Goal: Transaction & Acquisition: Purchase product/service

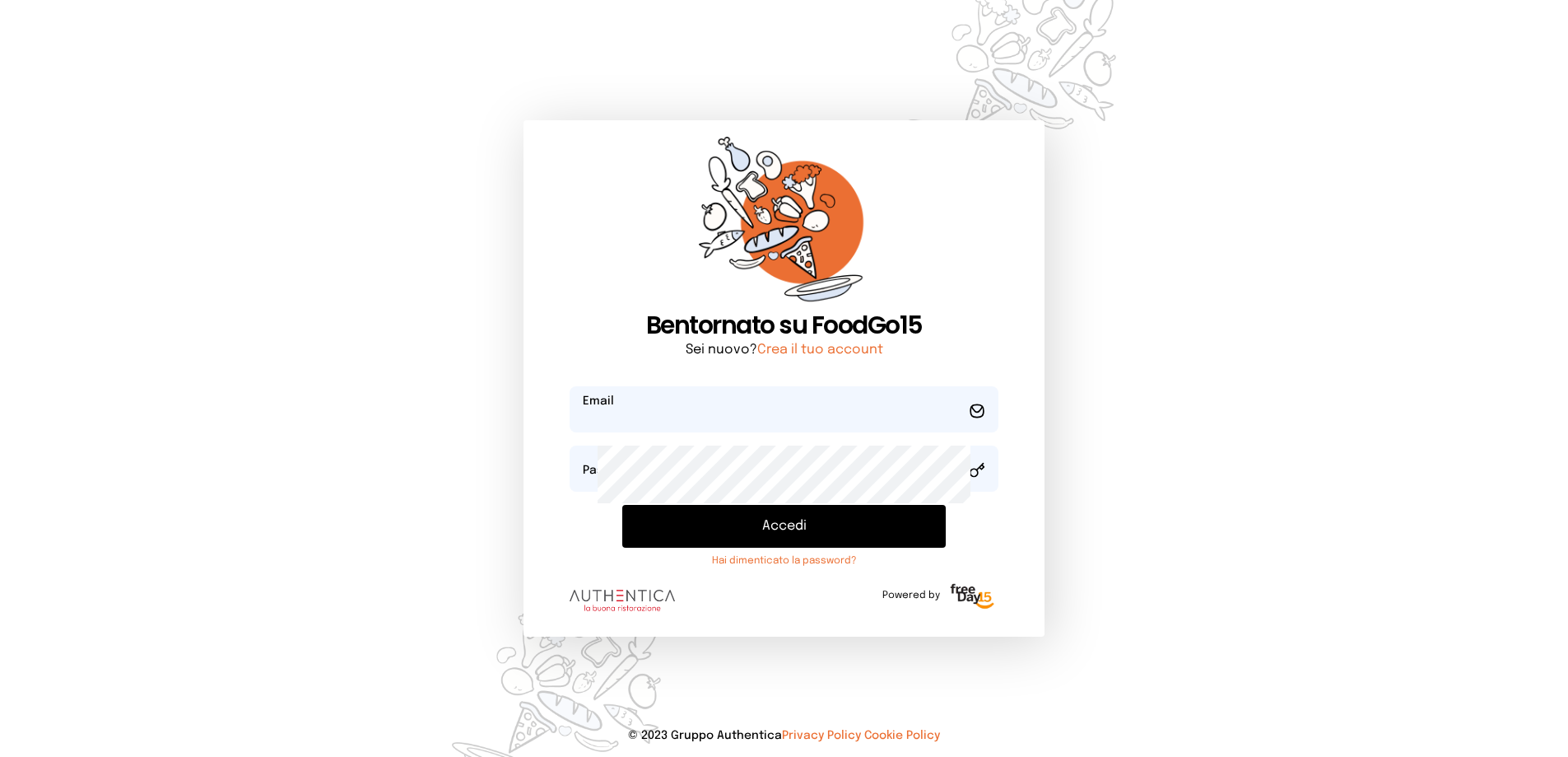
type input "**********"
click at [769, 548] on button "Accedi" at bounding box center [784, 525] width 324 height 43
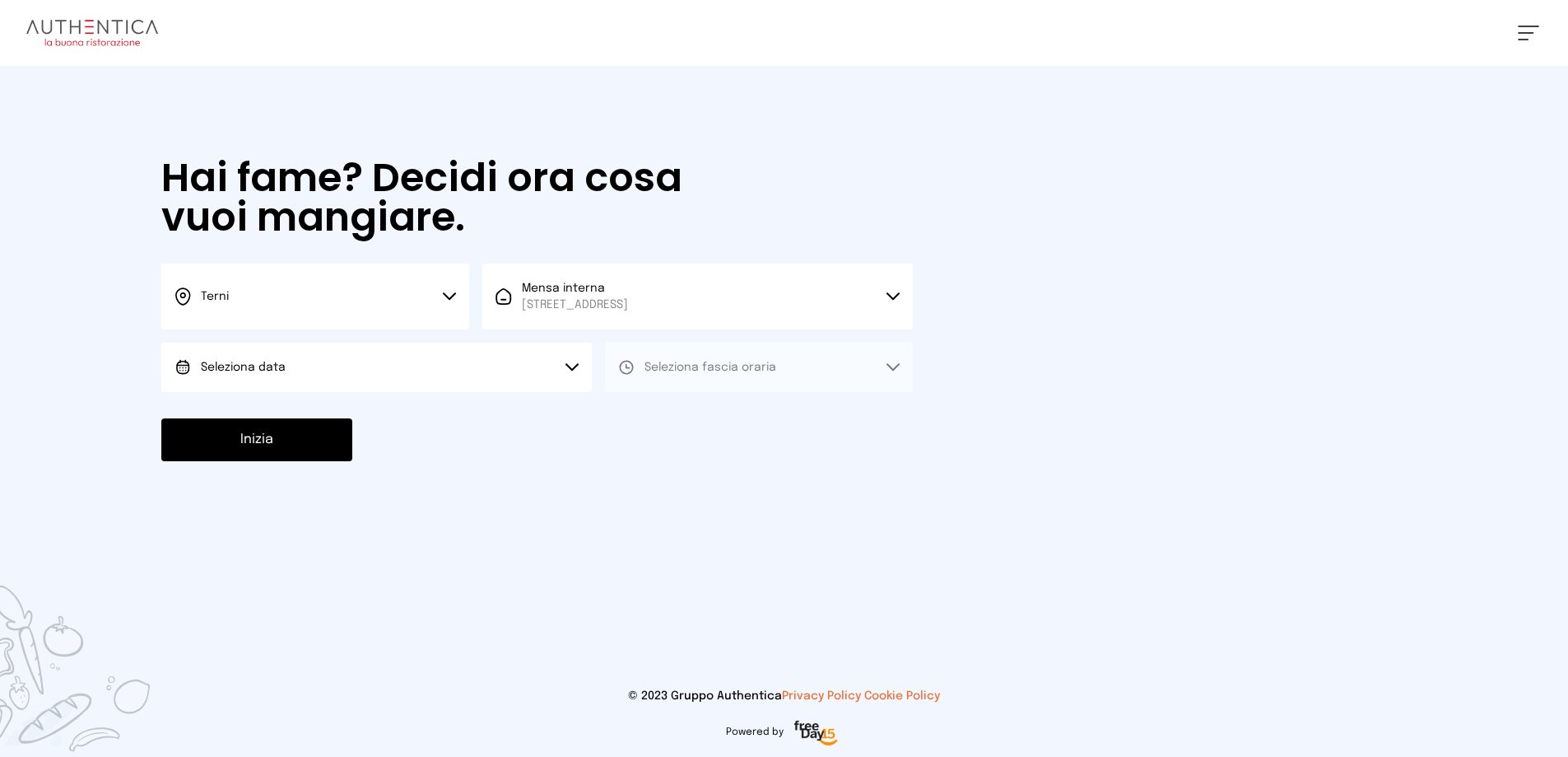
click at [374, 392] on button "Seleziona data" at bounding box center [377, 367] width 430 height 49
click at [282, 422] on span "[DATE], [DATE]" at bounding box center [241, 414] width 81 height 17
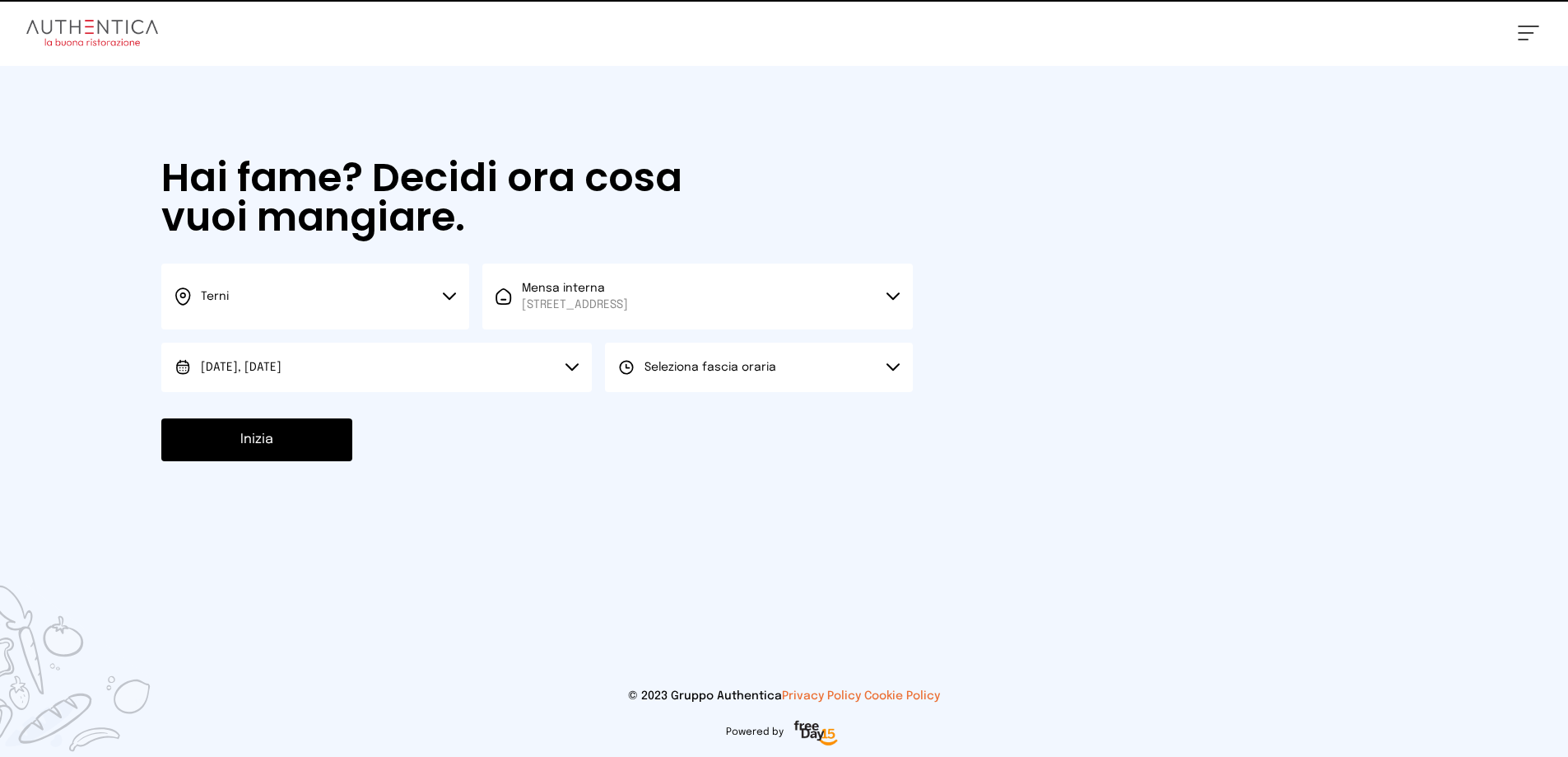
click at [739, 373] on span "Seleziona fascia oraria" at bounding box center [710, 368] width 132 height 12
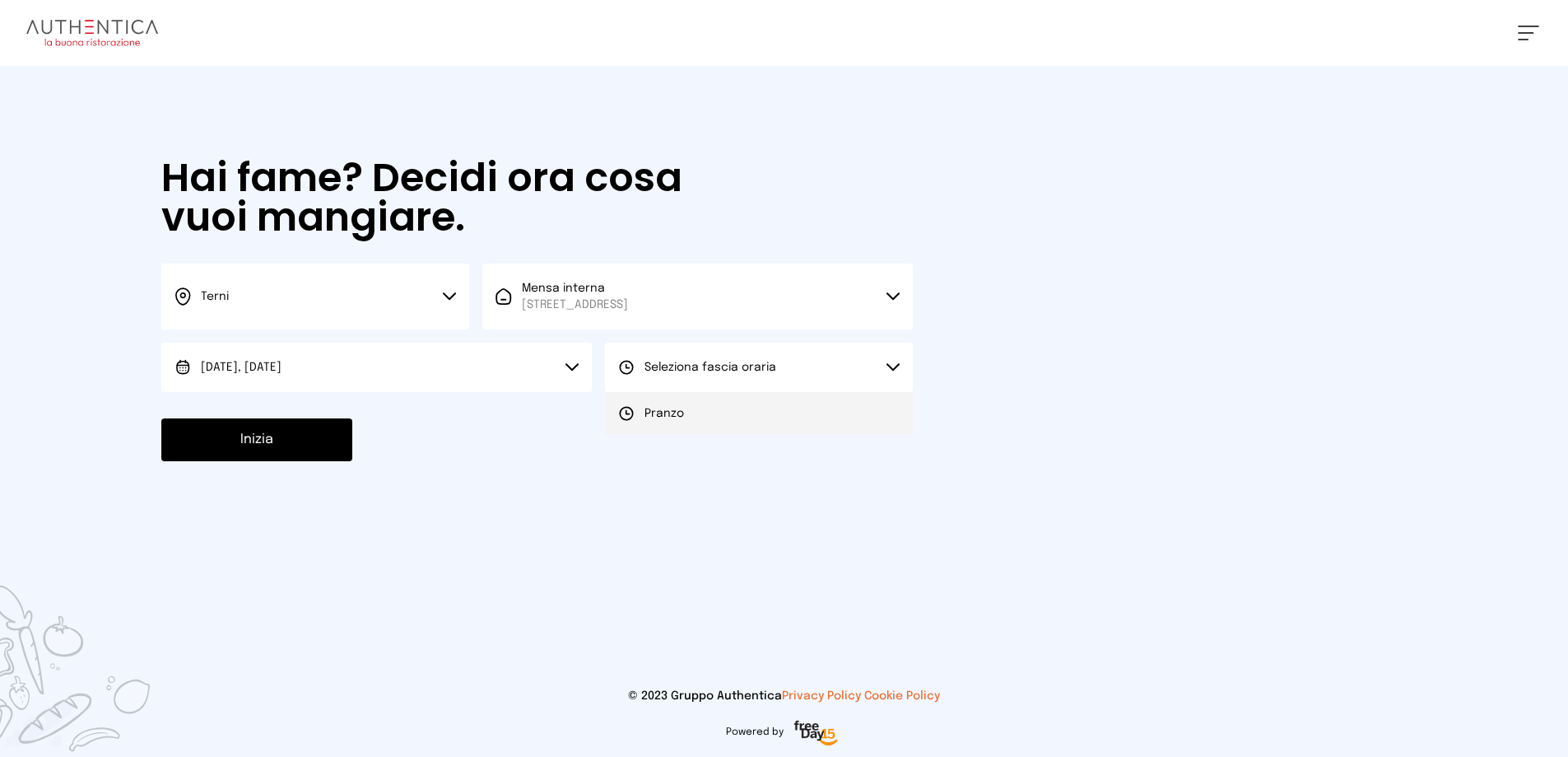
click at [773, 434] on li "Pranzo" at bounding box center [759, 413] width 308 height 43
click at [353, 461] on button "Inizia" at bounding box center [257, 439] width 191 height 43
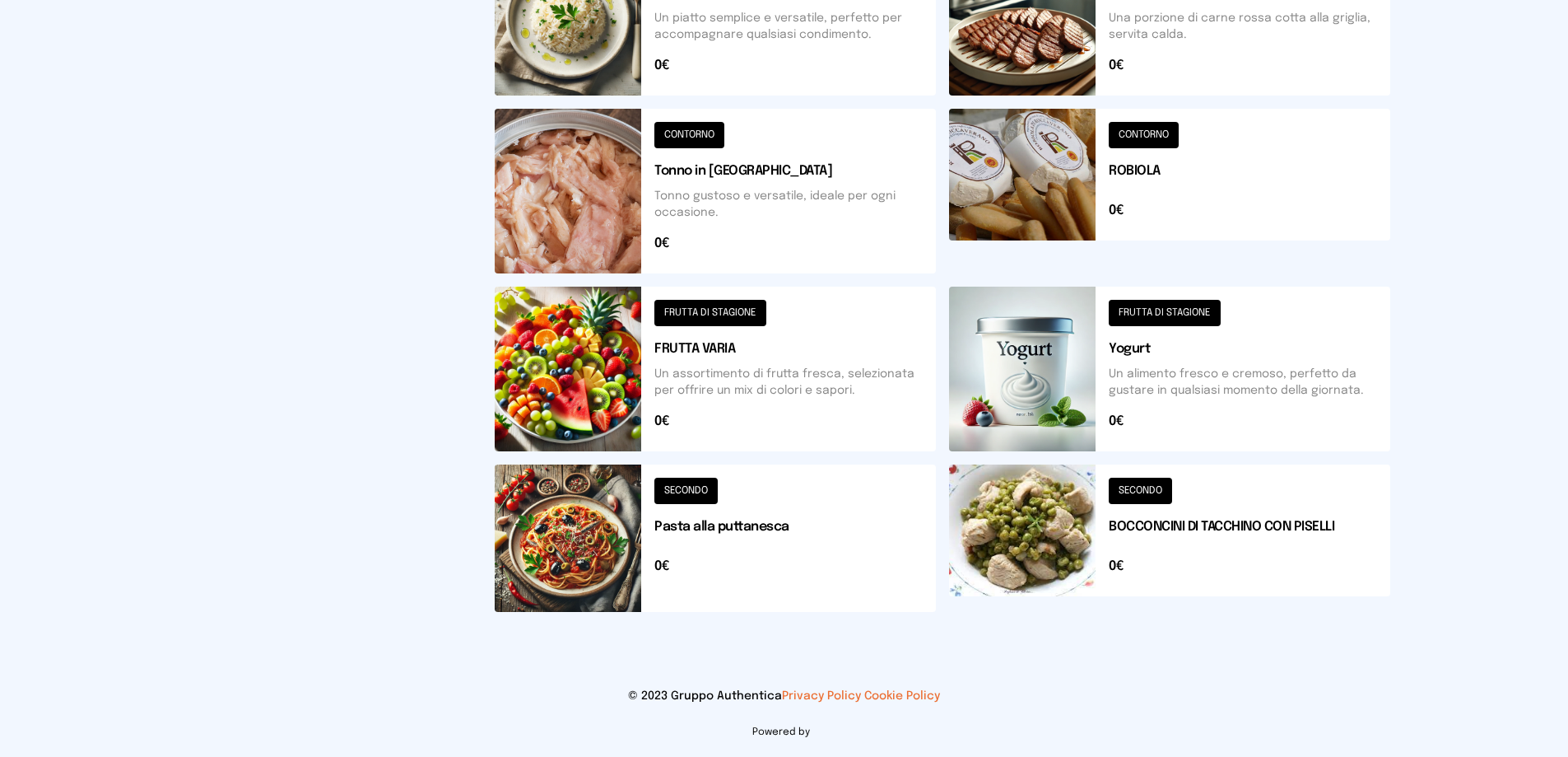
scroll to position [919, 0]
click at [1147, 509] on button at bounding box center [1170, 538] width 441 height 148
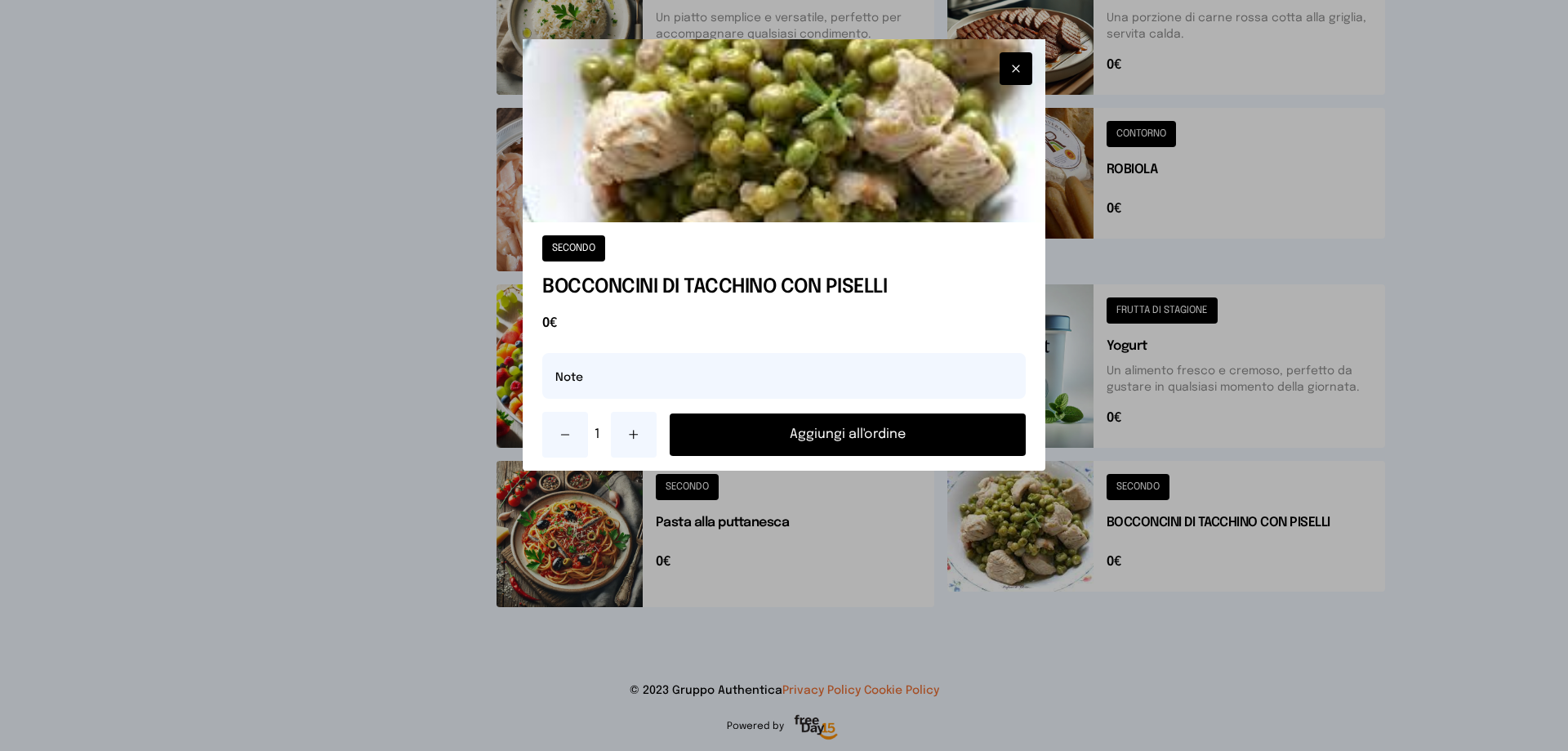
click at [907, 456] on button "Aggiungi all'ordine" at bounding box center [848, 434] width 356 height 42
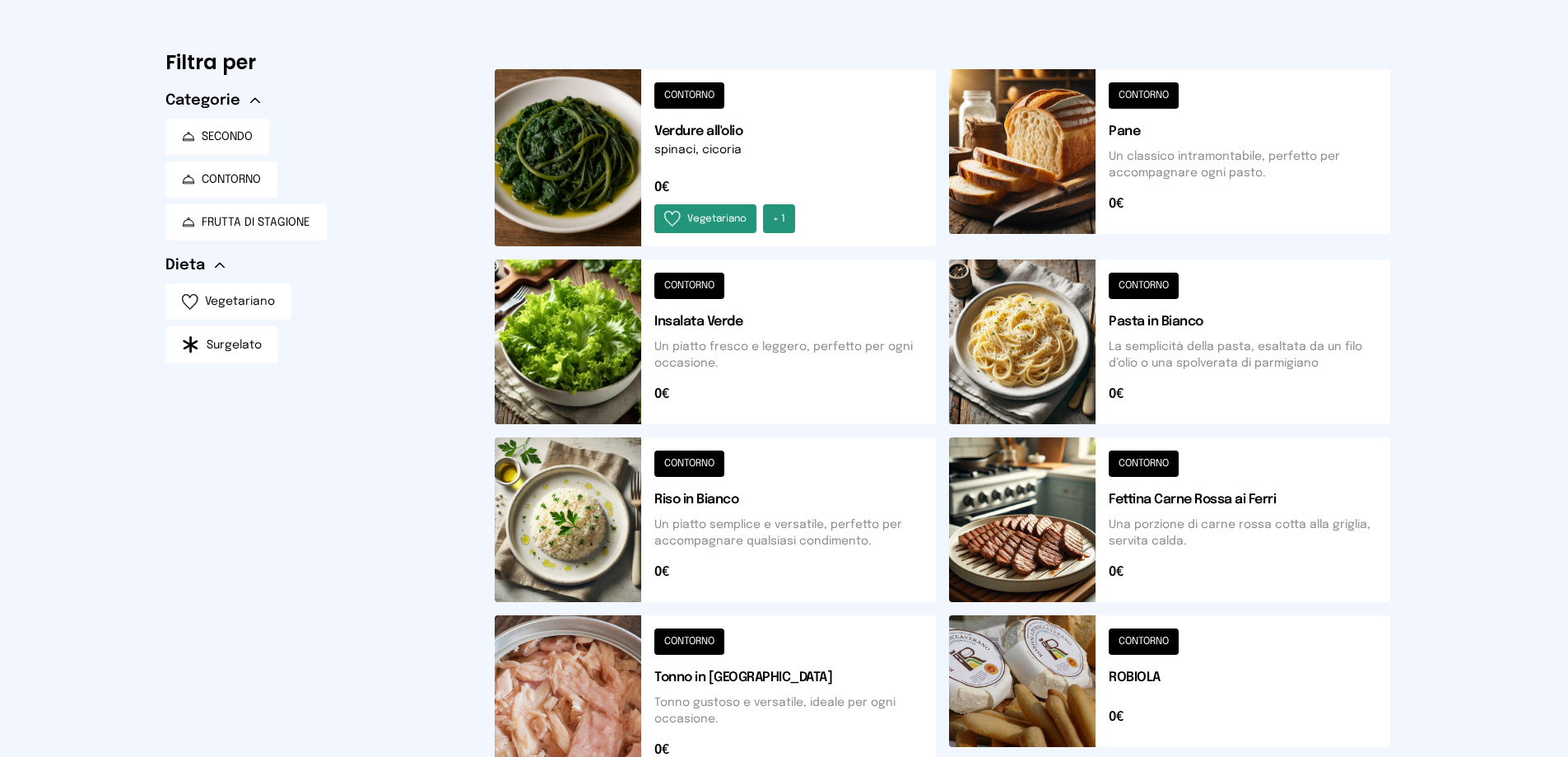
scroll to position [0, 0]
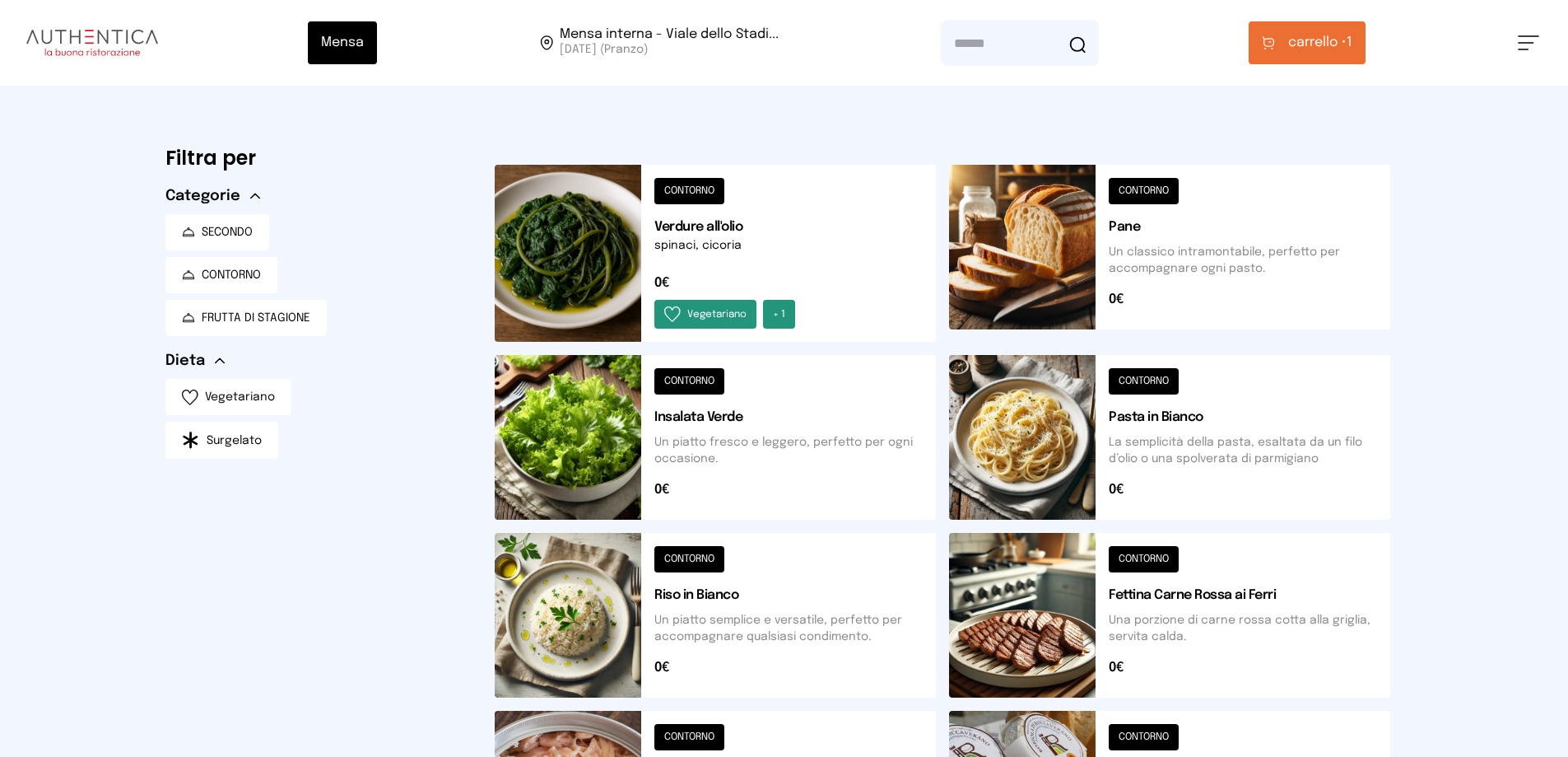
click at [1342, 53] on span "carrello •" at bounding box center [1317, 43] width 58 height 20
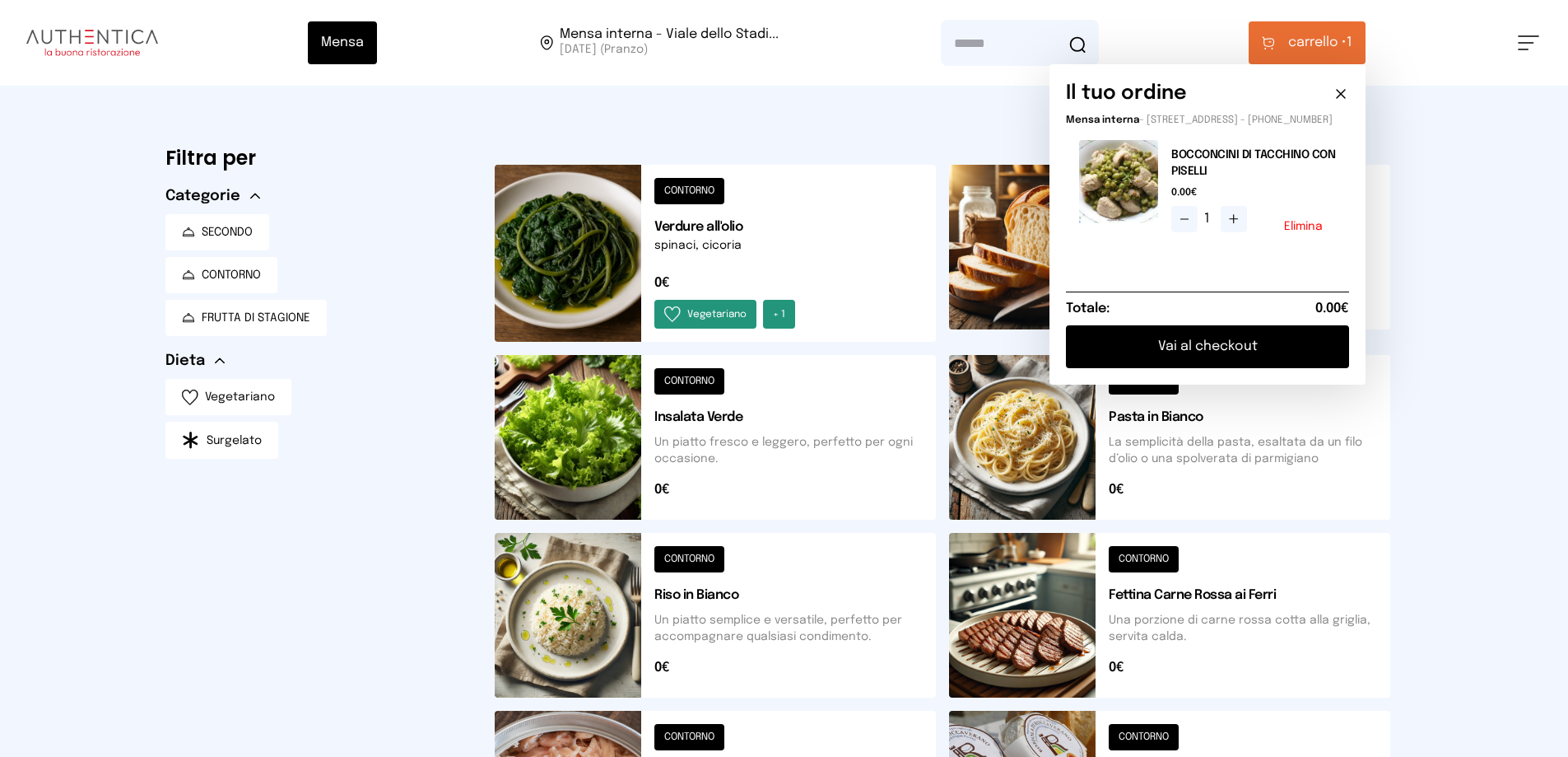
click at [1231, 226] on icon at bounding box center [1234, 219] width 13 height 13
click at [1491, 541] on div "Mensa Mensa interna - Viale dello Stadi... [DATE] ([GEOGRAPHIC_DATA]) [GEOGRAPH…" at bounding box center [784, 679] width 1568 height 1358
click at [1350, 102] on icon at bounding box center [1342, 94] width 17 height 17
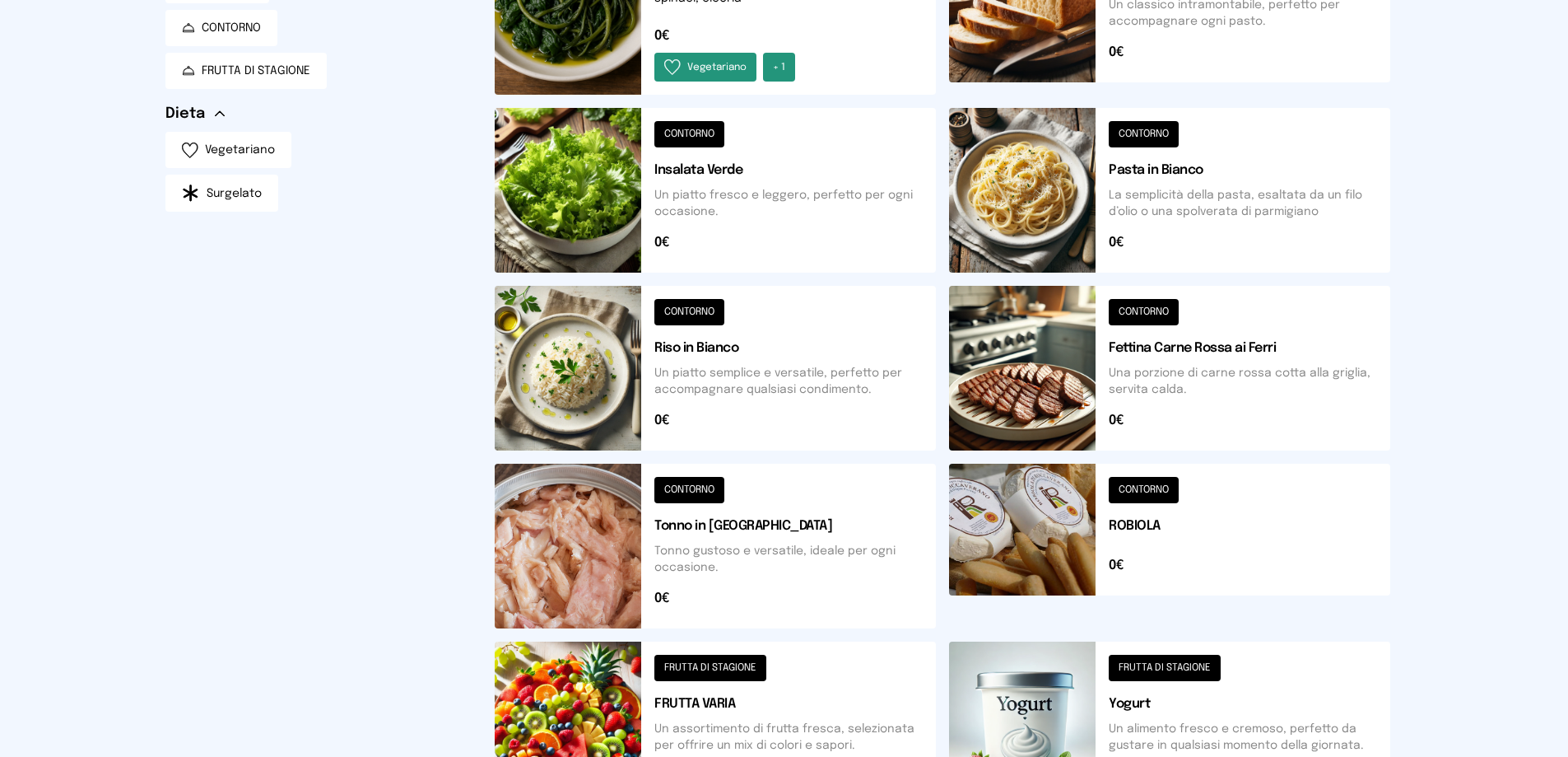
scroll to position [576, 0]
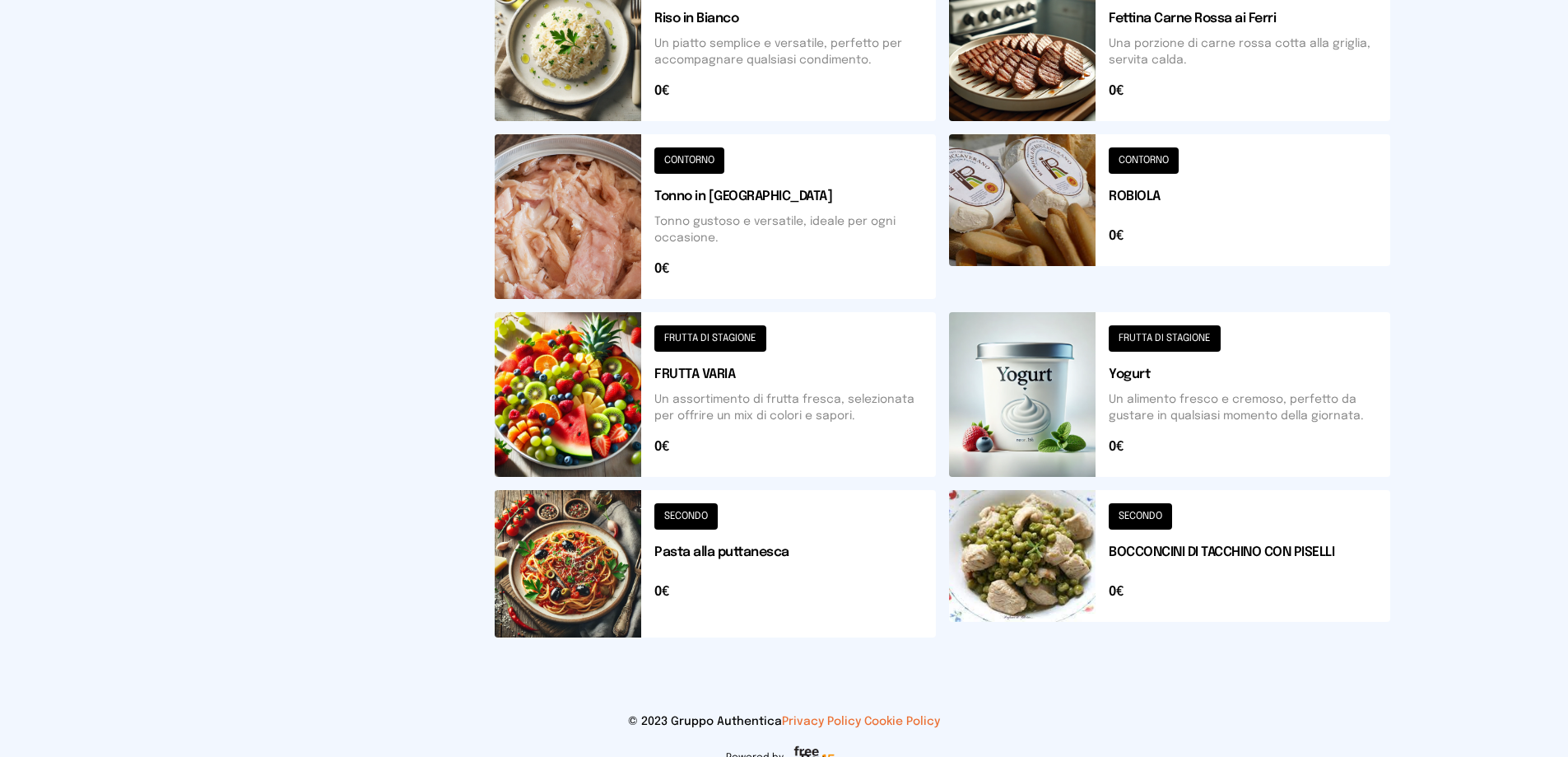
click at [811, 477] on button at bounding box center [715, 394] width 441 height 165
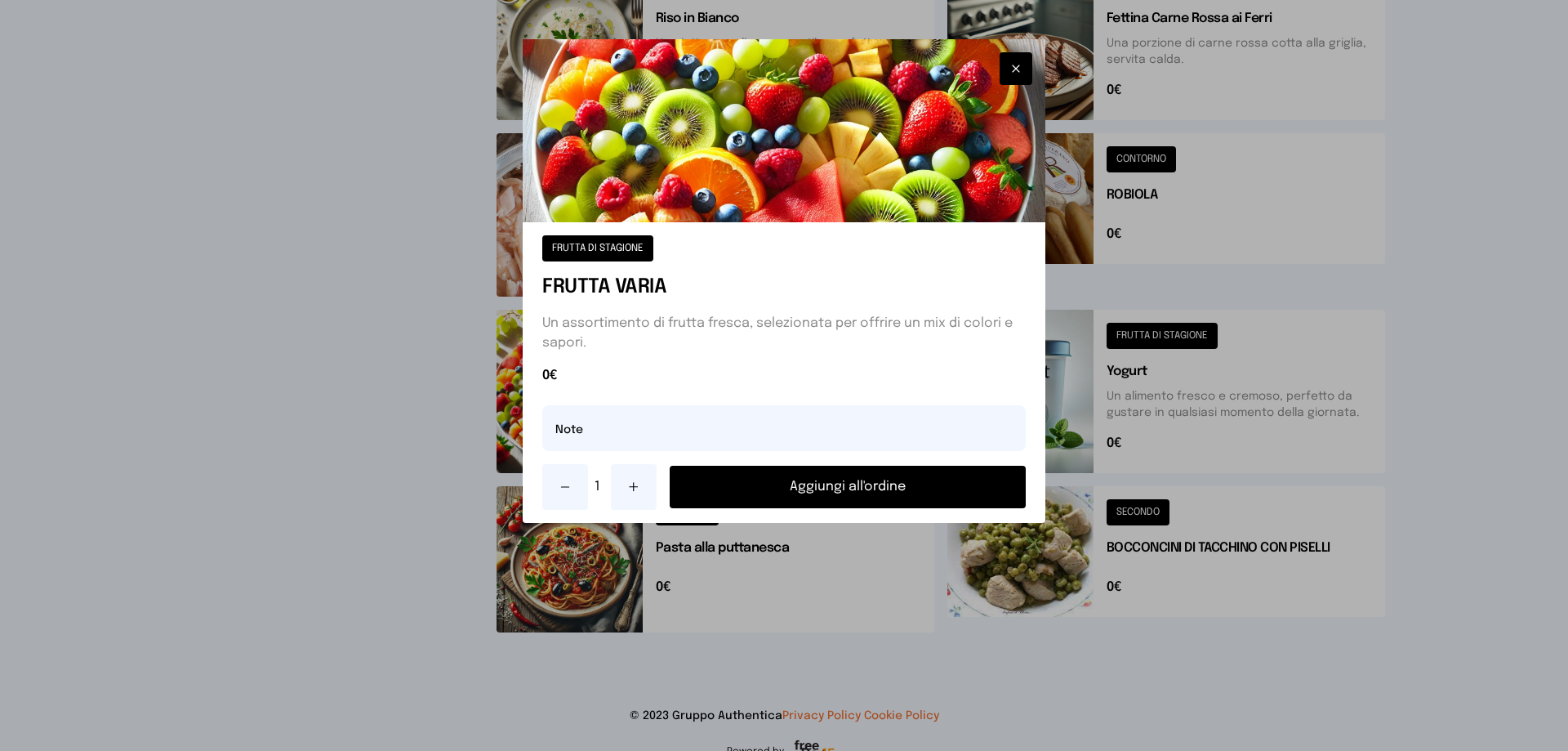
click at [812, 508] on button "Aggiungi all'ordine" at bounding box center [848, 486] width 356 height 42
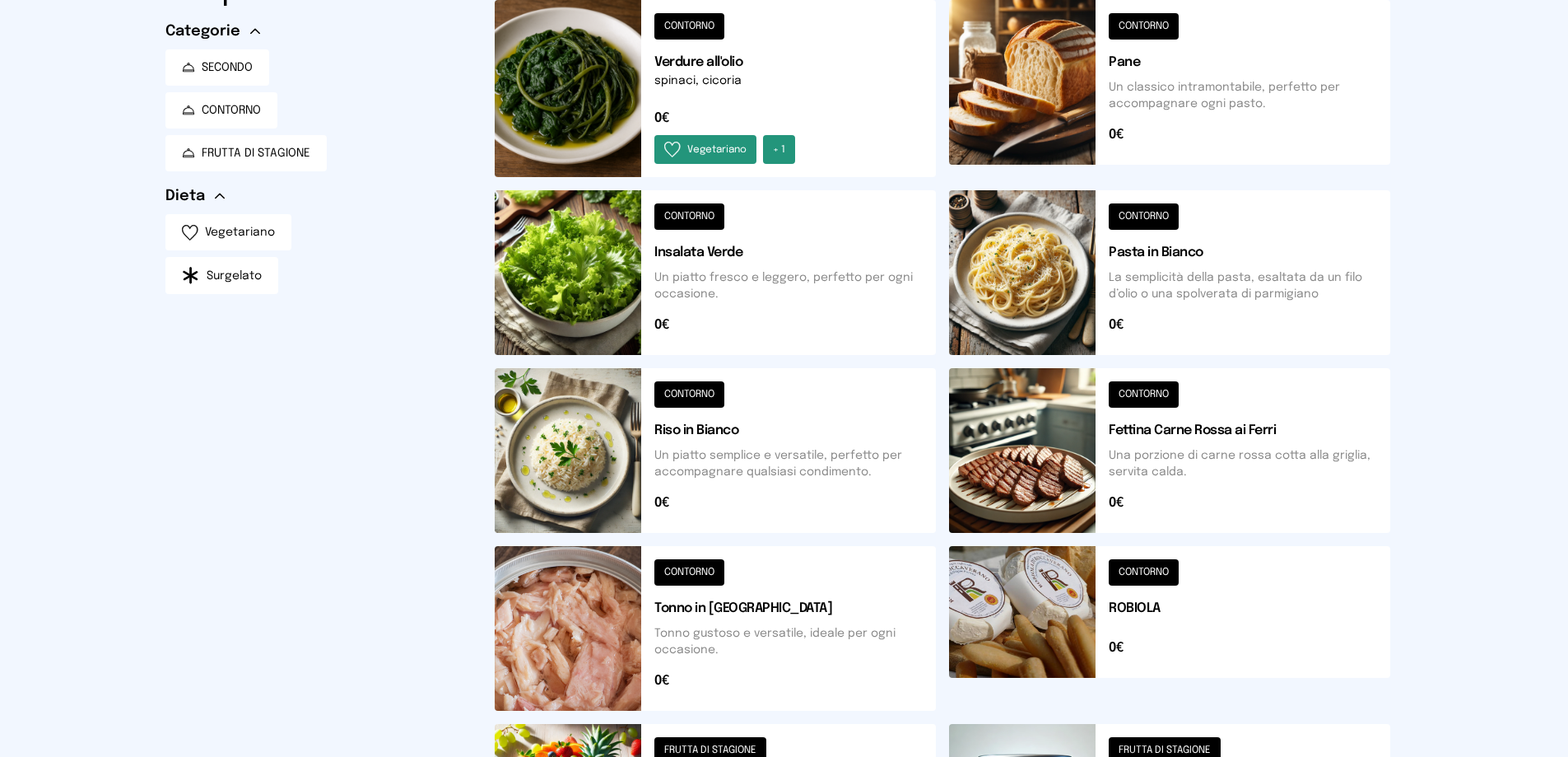
scroll to position [0, 0]
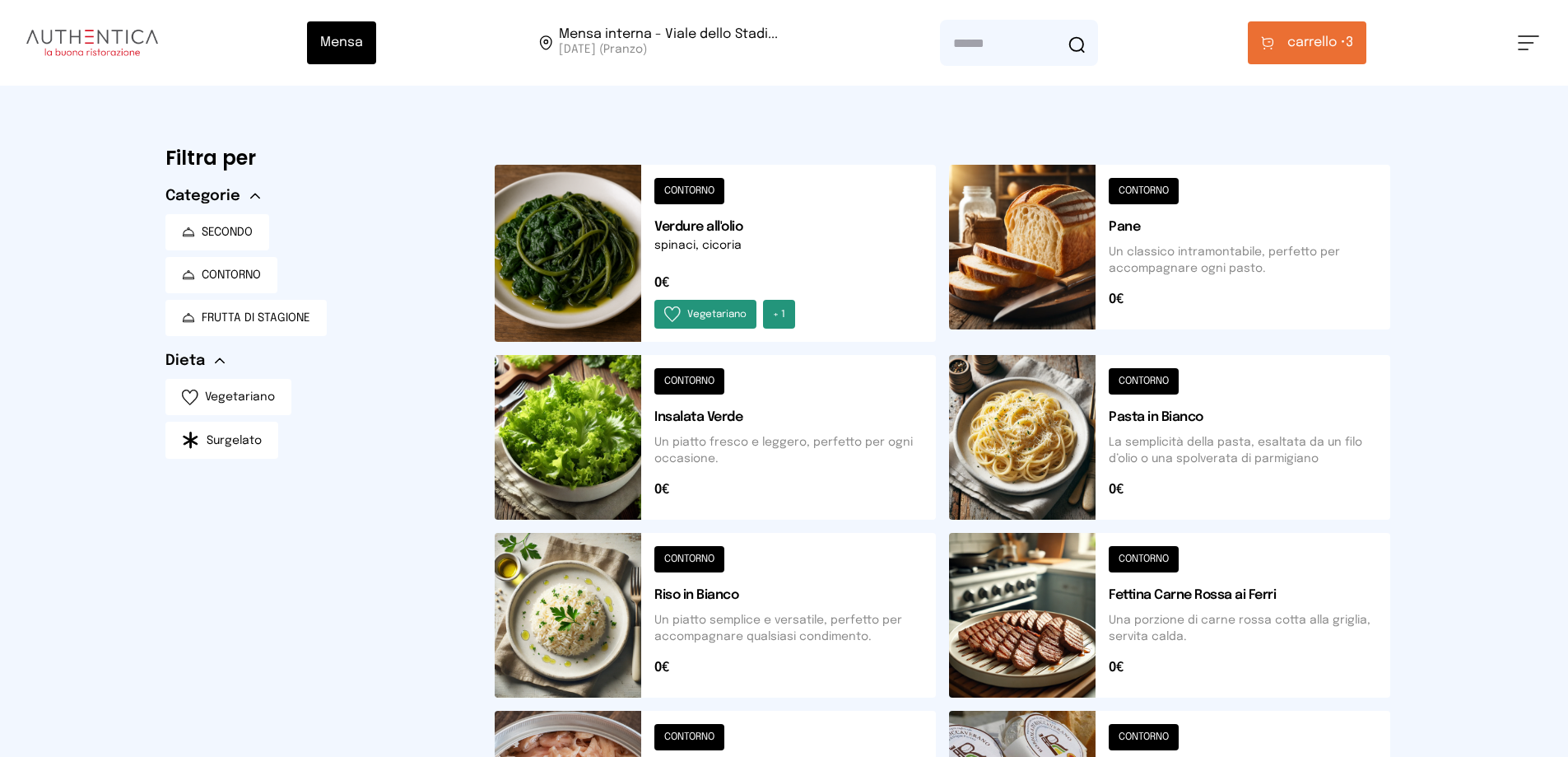
click at [1342, 53] on span "carrello •" at bounding box center [1316, 43] width 58 height 20
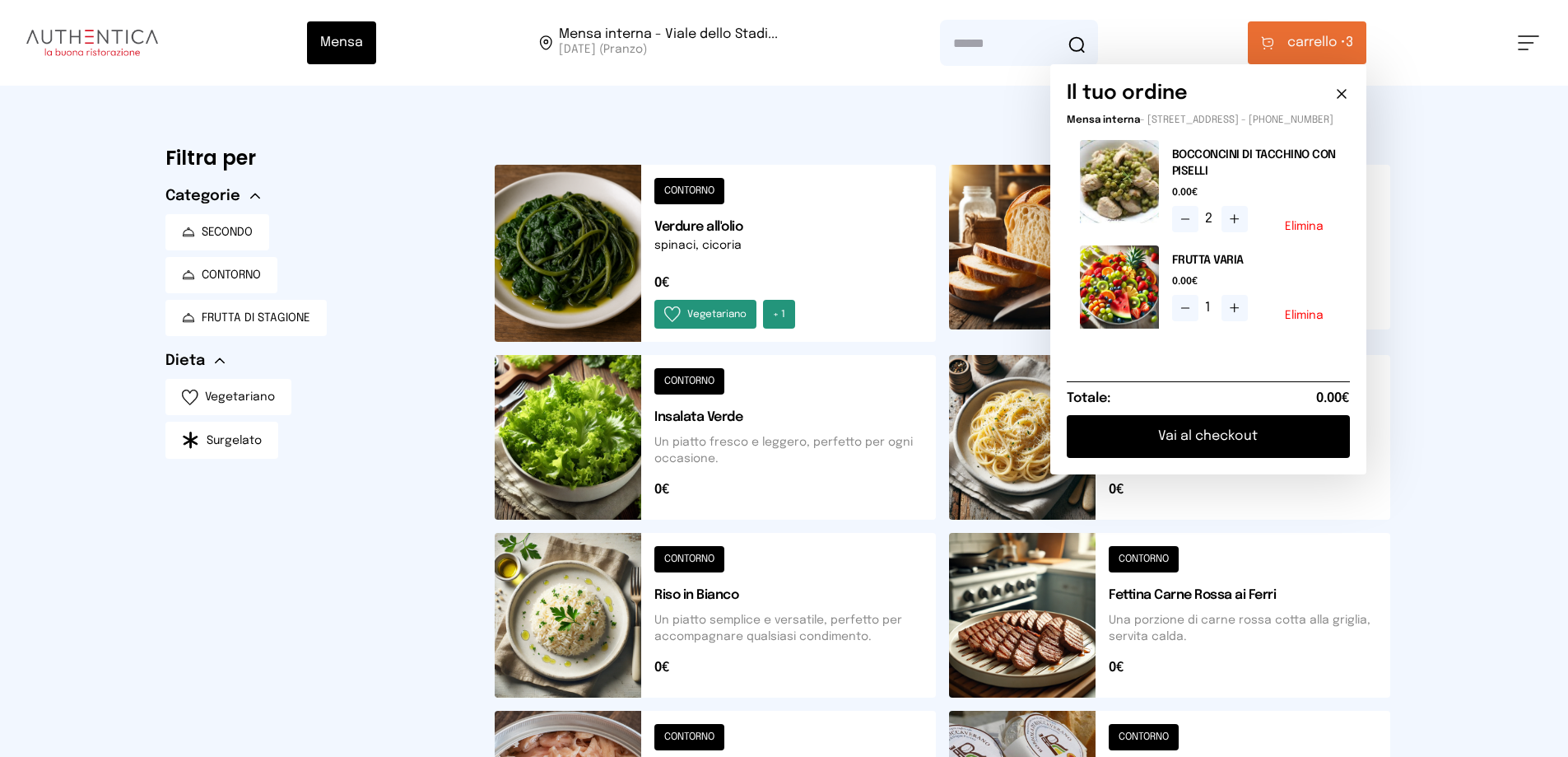
click at [1209, 458] on button "Vai al checkout" at bounding box center [1209, 436] width 283 height 43
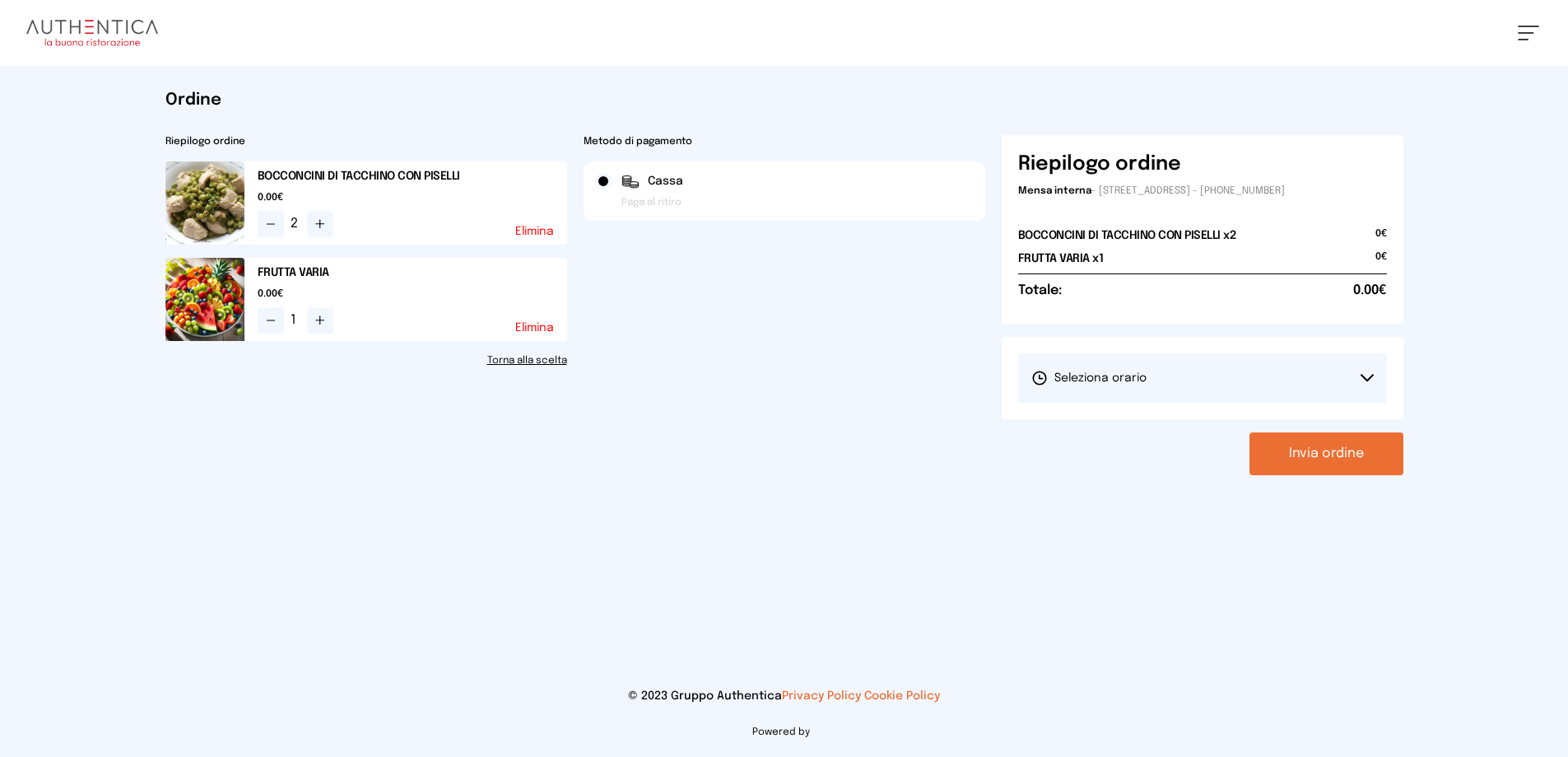
click at [1253, 403] on button "Seleziona orario" at bounding box center [1203, 378] width 368 height 49
click at [1111, 432] on span "1° Turno (13:00 - 15:00)" at bounding box center [1093, 424] width 124 height 17
click at [1283, 475] on button "Invia ordine" at bounding box center [1326, 453] width 154 height 43
